Goal: Task Accomplishment & Management: Manage account settings

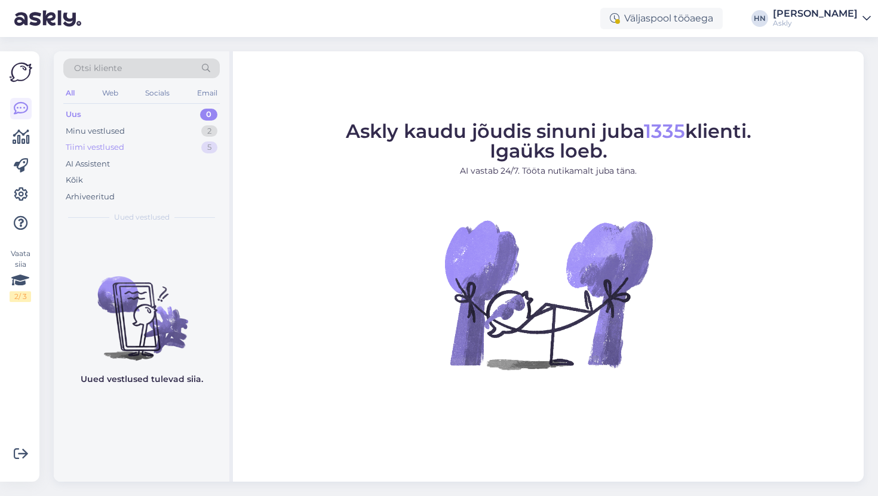
click at [125, 140] on div "Tiimi vestlused 5" at bounding box center [141, 147] width 156 height 17
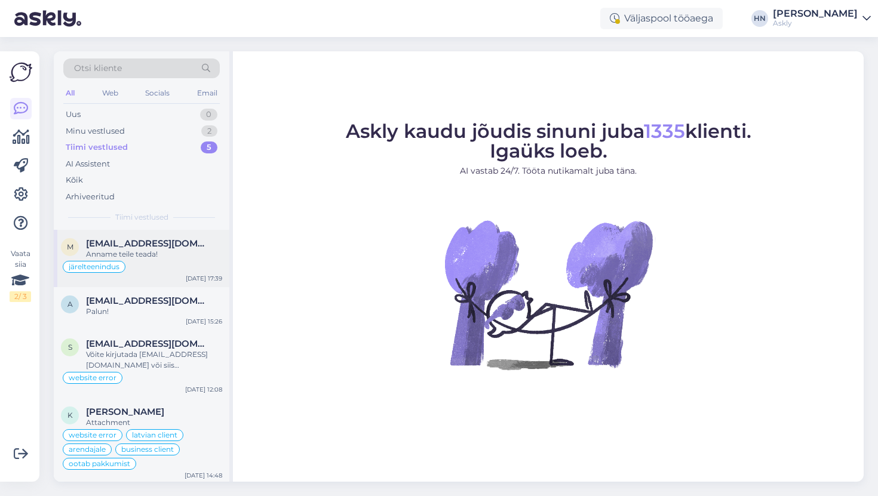
click at [146, 243] on span "[EMAIL_ADDRESS][DOMAIN_NAME]" at bounding box center [148, 243] width 124 height 11
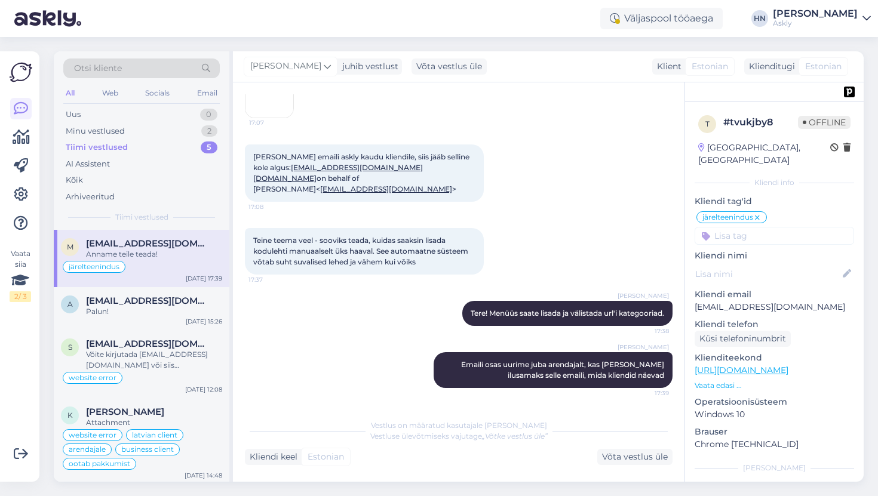
scroll to position [3482, 0]
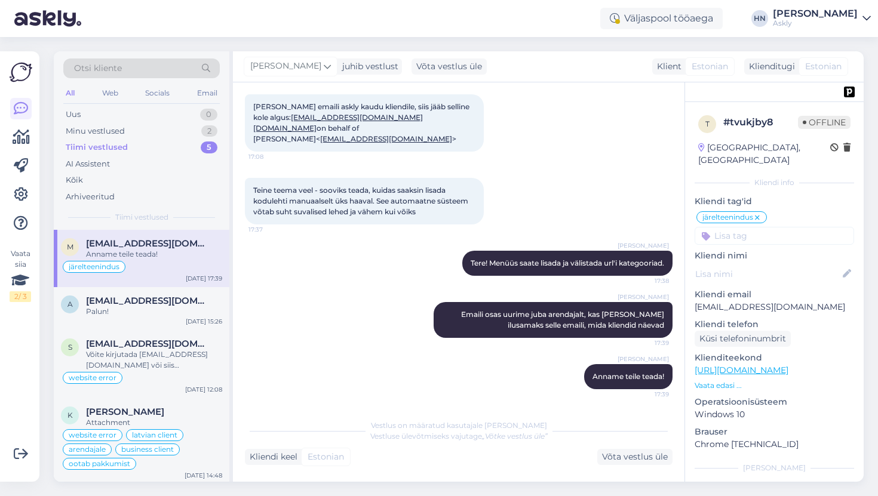
click at [189, 94] on div "All Web Socials Email" at bounding box center [141, 94] width 156 height 19
click at [204, 94] on div "Email" at bounding box center [207, 93] width 25 height 16
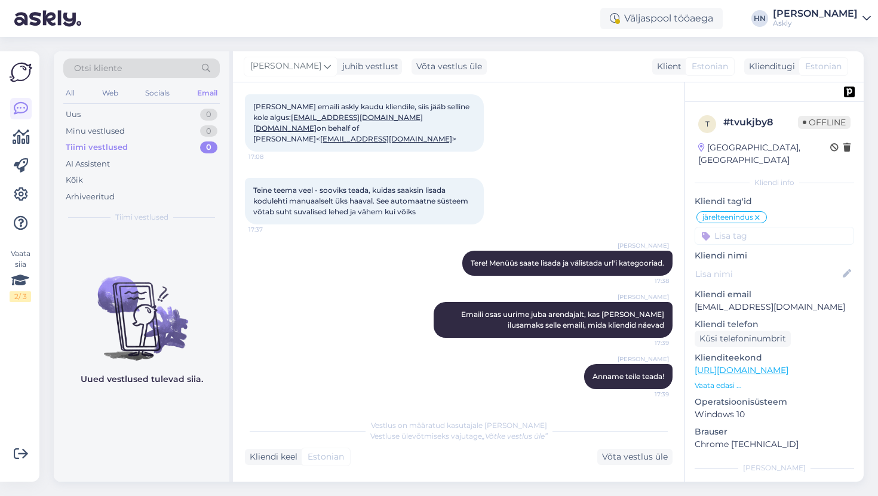
click at [169, 63] on div "Otsi kliente" at bounding box center [141, 69] width 156 height 20
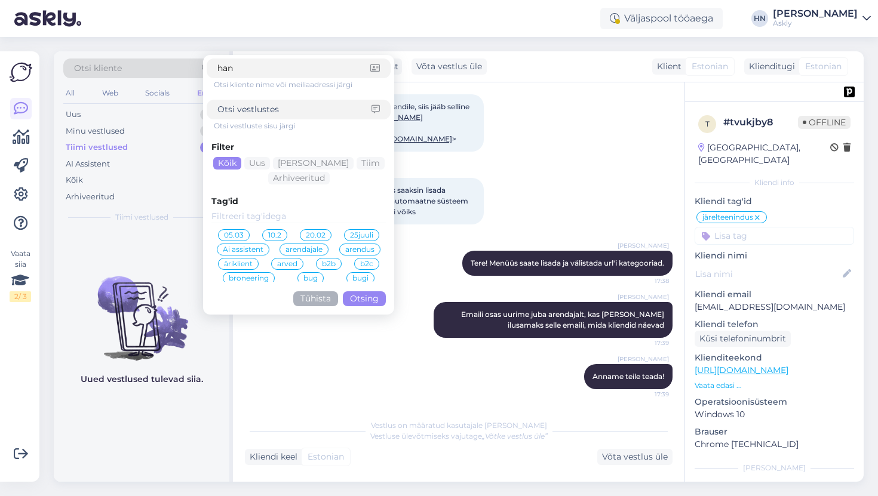
type input "hans"
click button "Otsing" at bounding box center [364, 298] width 43 height 15
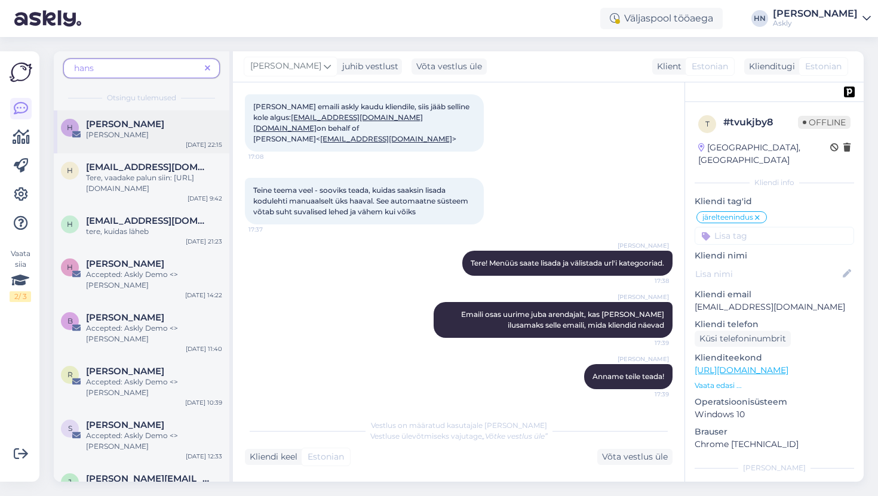
click at [180, 123] on div "[PERSON_NAME]" at bounding box center [154, 124] width 136 height 11
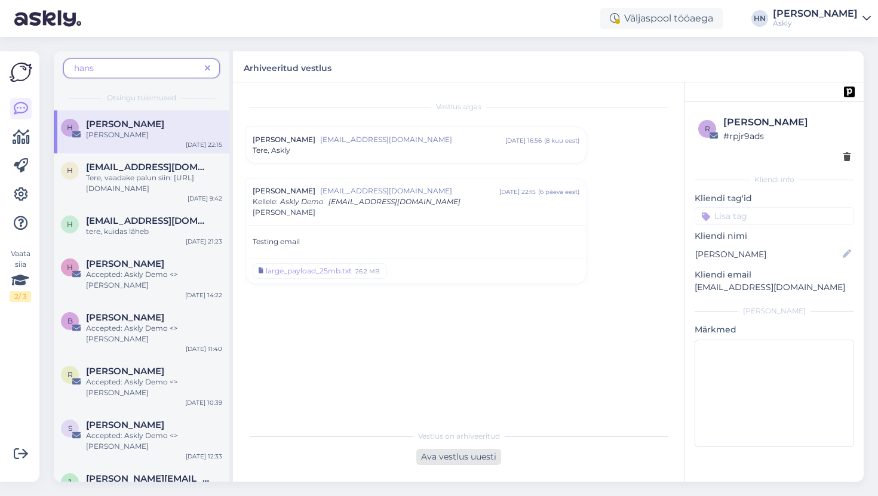
click at [451, 459] on div "Ava vestlus uuesti" at bounding box center [458, 457] width 85 height 16
click at [450, 451] on div "Võta vestlus üle" at bounding box center [458, 454] width 94 height 21
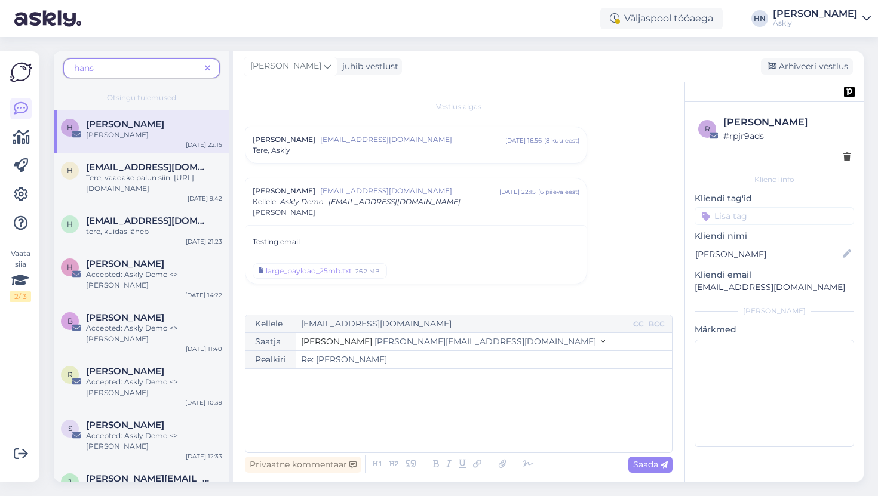
click at [436, 407] on div "﻿" at bounding box center [458, 411] width 414 height 72
click at [647, 459] on span "Saada" at bounding box center [650, 464] width 35 height 11
type input "Re: Re: [PERSON_NAME]"
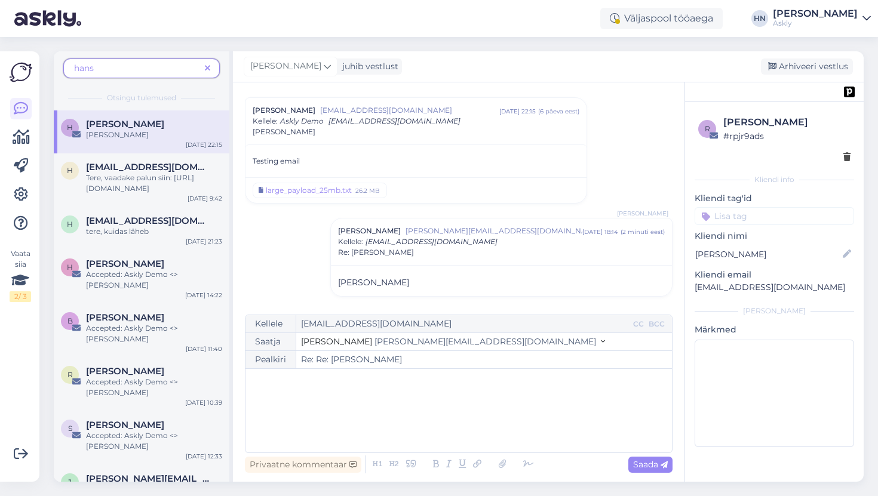
click at [549, 32] on div "Väljaspool tööaega [PERSON_NAME] Askly" at bounding box center [439, 18] width 878 height 37
click at [850, 20] on div "Askly" at bounding box center [815, 24] width 85 height 10
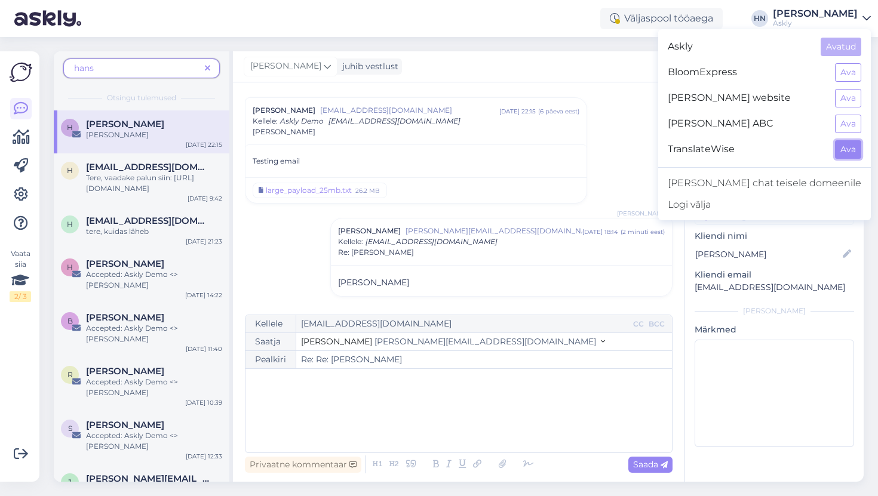
click at [853, 150] on button "Ava" at bounding box center [848, 149] width 26 height 19
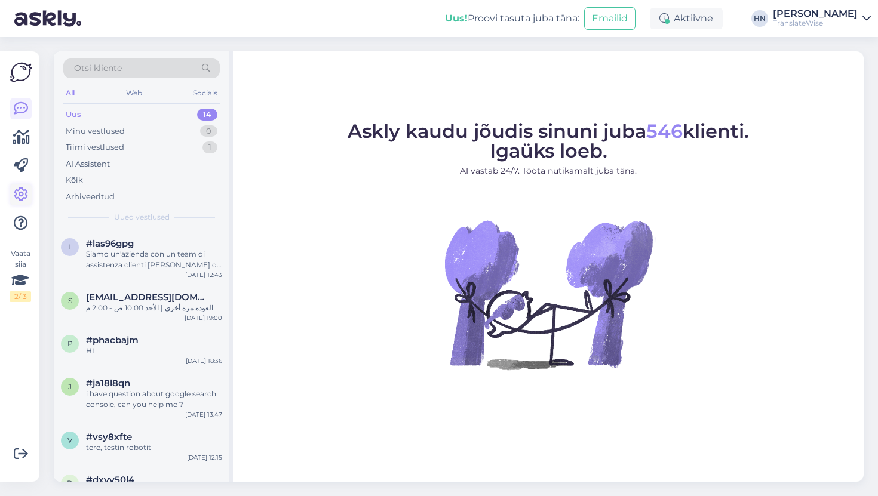
click at [23, 201] on icon at bounding box center [21, 194] width 14 height 14
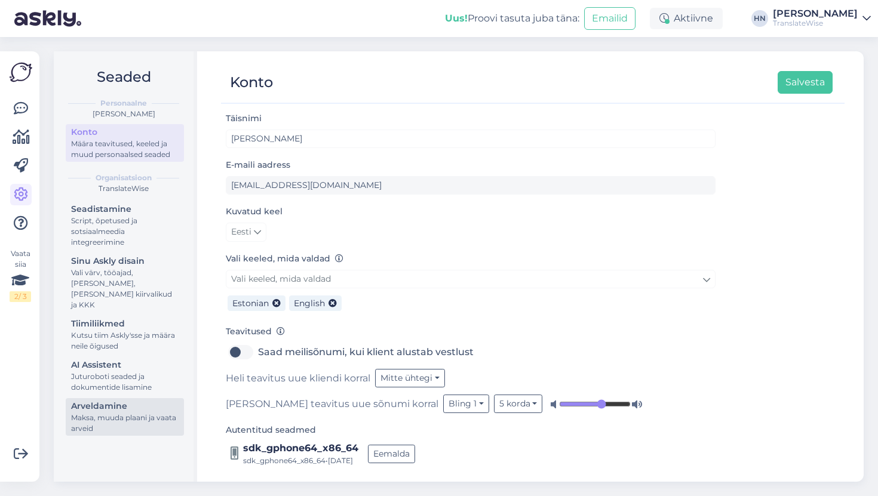
click at [123, 400] on div "Arveldamine" at bounding box center [124, 406] width 107 height 13
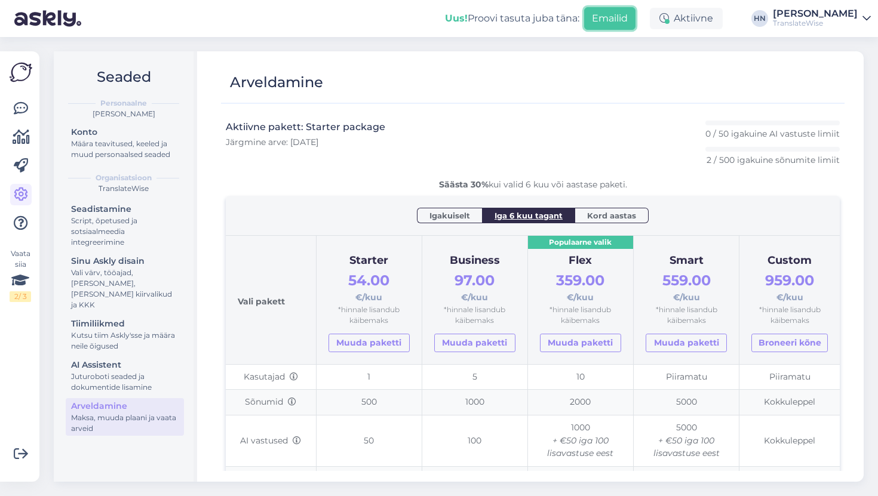
click at [610, 20] on button "Emailid" at bounding box center [609, 18] width 51 height 23
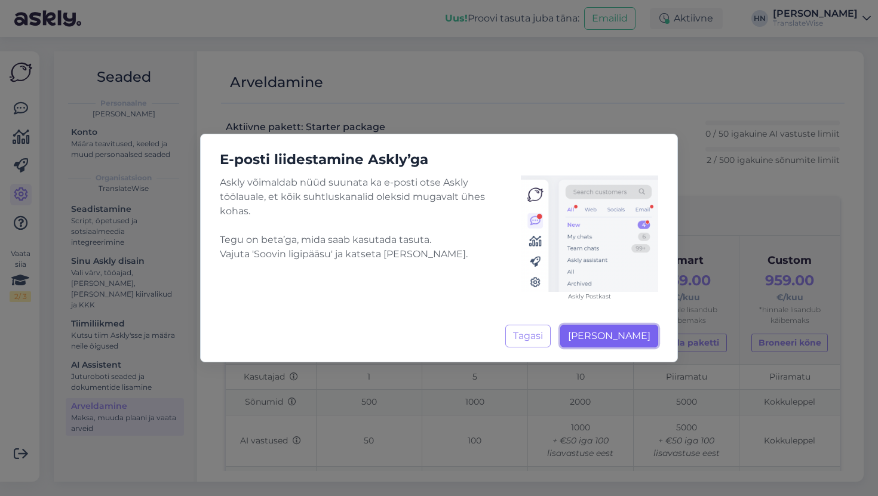
click at [598, 331] on span "[PERSON_NAME]" at bounding box center [609, 335] width 82 height 11
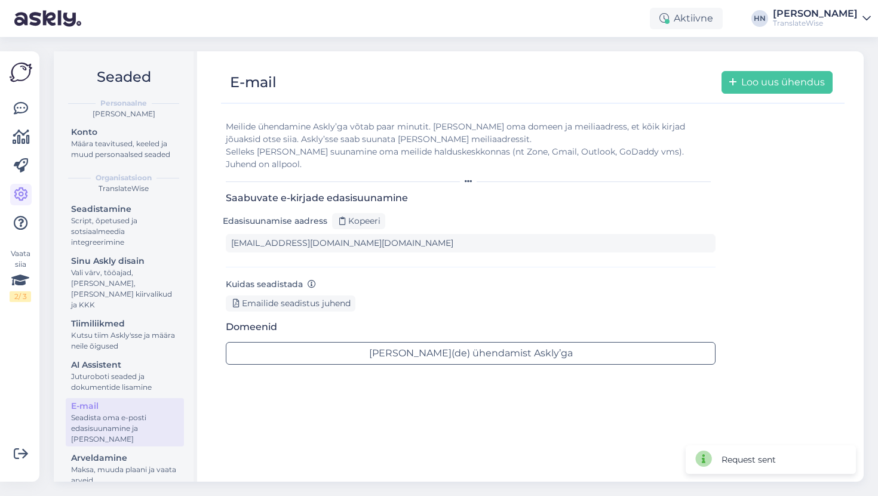
click at [509, 277] on div "Kuidas seadistada Emailide seadistus juhend" at bounding box center [471, 294] width 490 height 35
click at [522, 248] on div "Saabuvate e-kirjade edasisuunamine Edasisuunamise aadress Kopeeri [EMAIL_ADDRES…" at bounding box center [471, 229] width 490 height 75
click at [522, 82] on div "E-mail Loo uus ühendus" at bounding box center [526, 82] width 611 height 23
click at [514, 52] on div "E-mail Loo uus ühendus Meilide ühendamine Askly’ga võtab paar minutit. [PERSON_…" at bounding box center [532, 266] width 661 height 430
